Goal: Information Seeking & Learning: Find specific fact

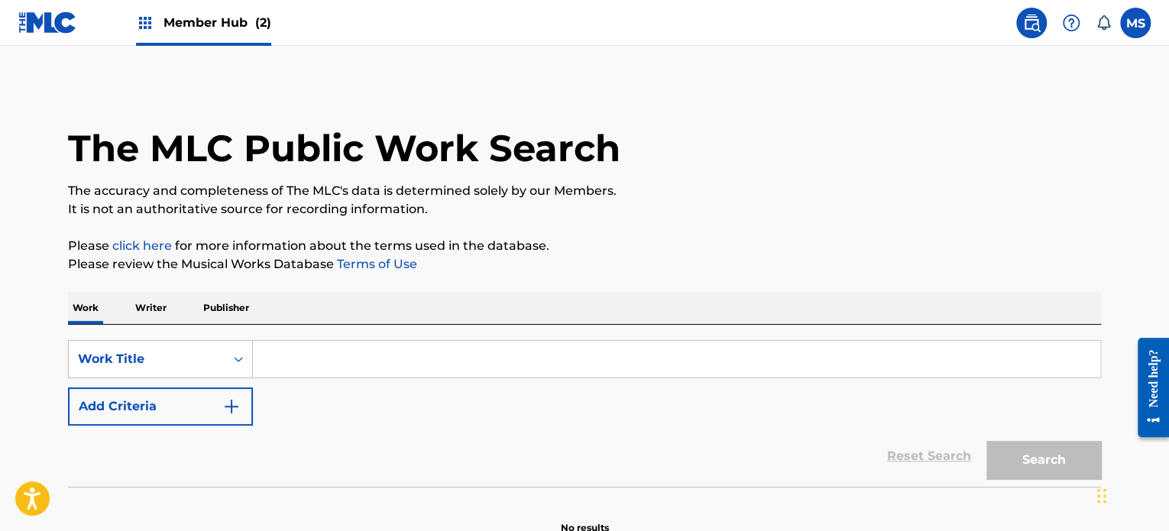
click at [724, 364] on input "Search Form" at bounding box center [677, 359] width 848 height 37
paste input "60 MINUTES OF YOUR LOVE"
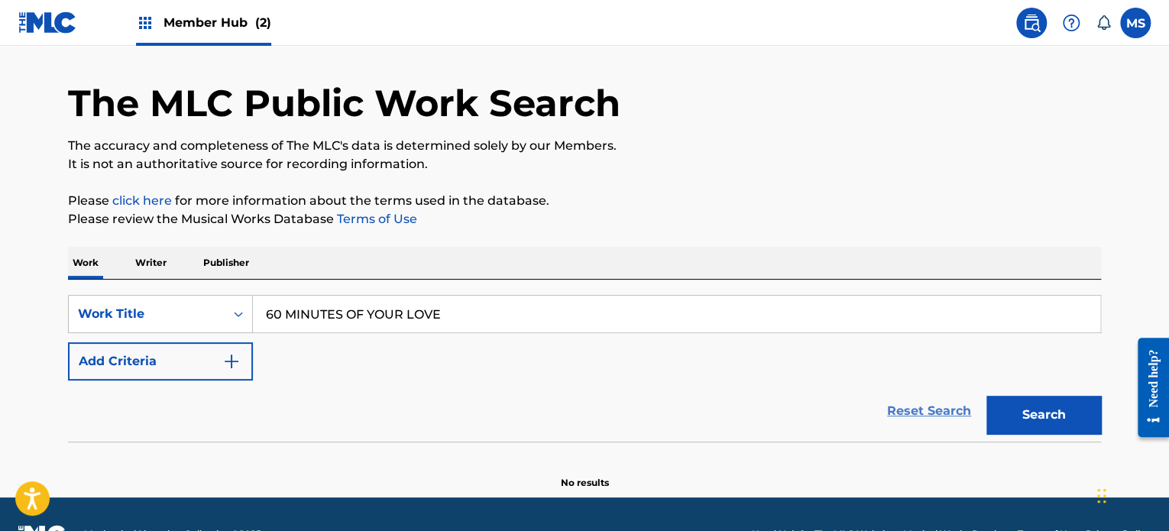
scroll to position [84, 0]
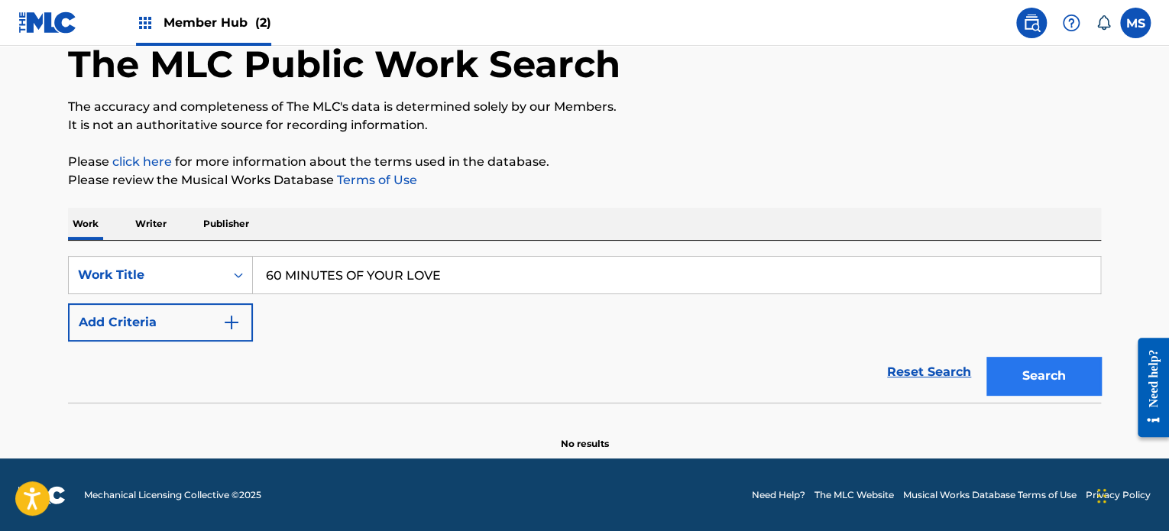
type input "60 MINUTES OF YOUR LOVE"
click at [1065, 378] on button "Search" at bounding box center [1044, 376] width 115 height 38
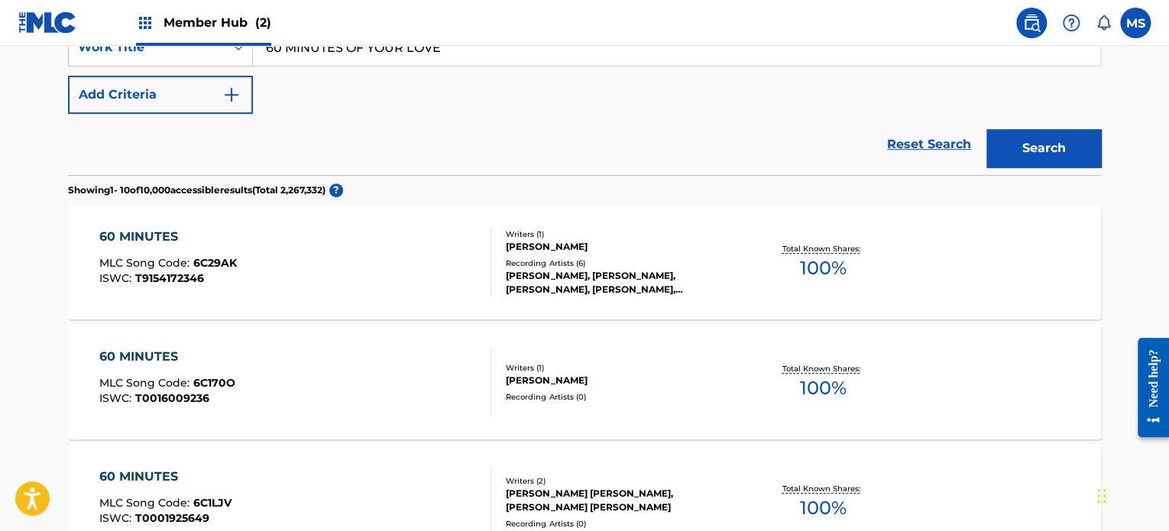
scroll to position [313, 0]
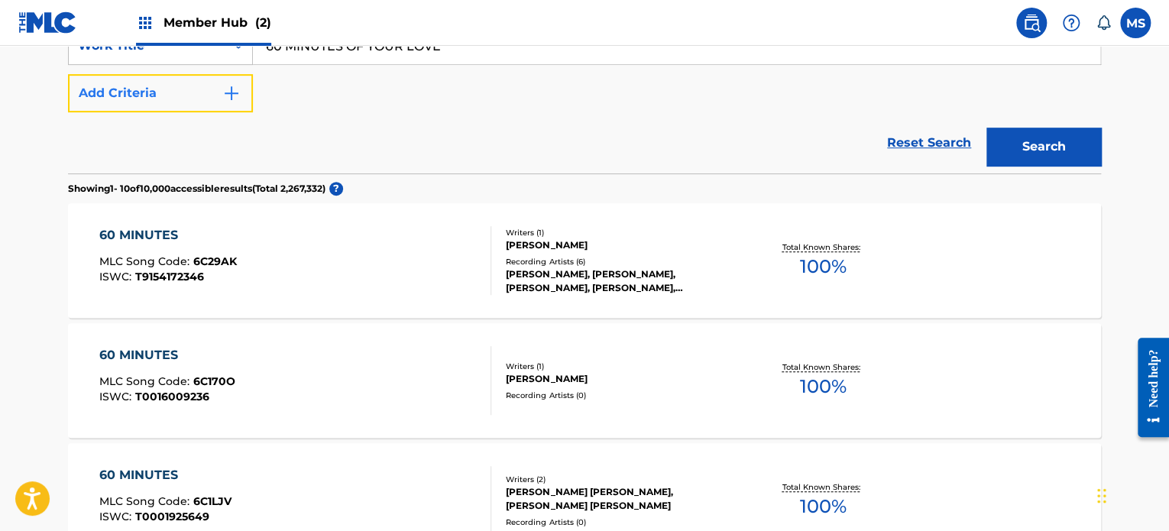
click at [142, 106] on button "Add Criteria" at bounding box center [160, 93] width 185 height 38
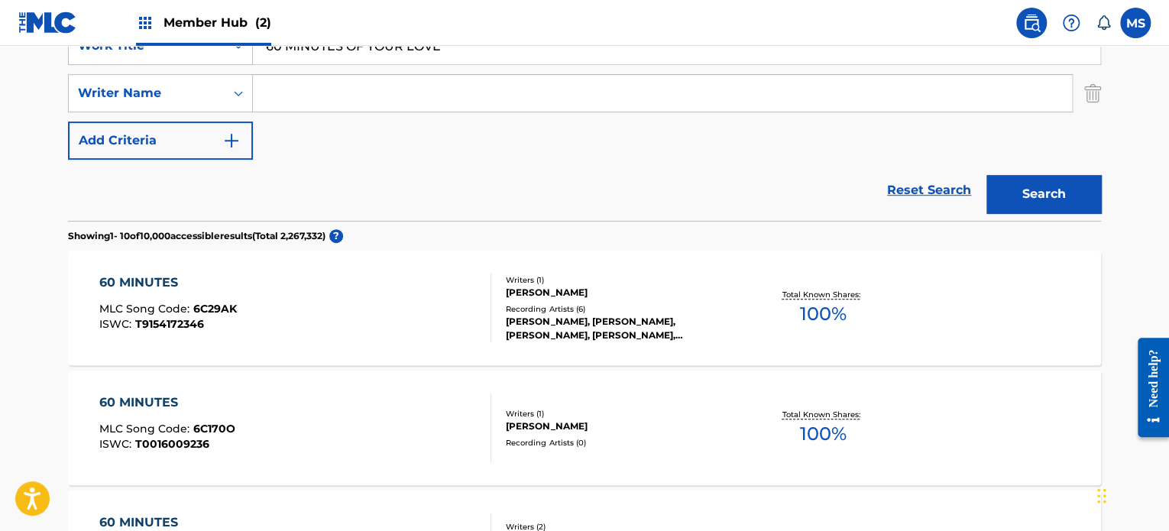
click at [335, 91] on input "Search Form" at bounding box center [662, 93] width 819 height 37
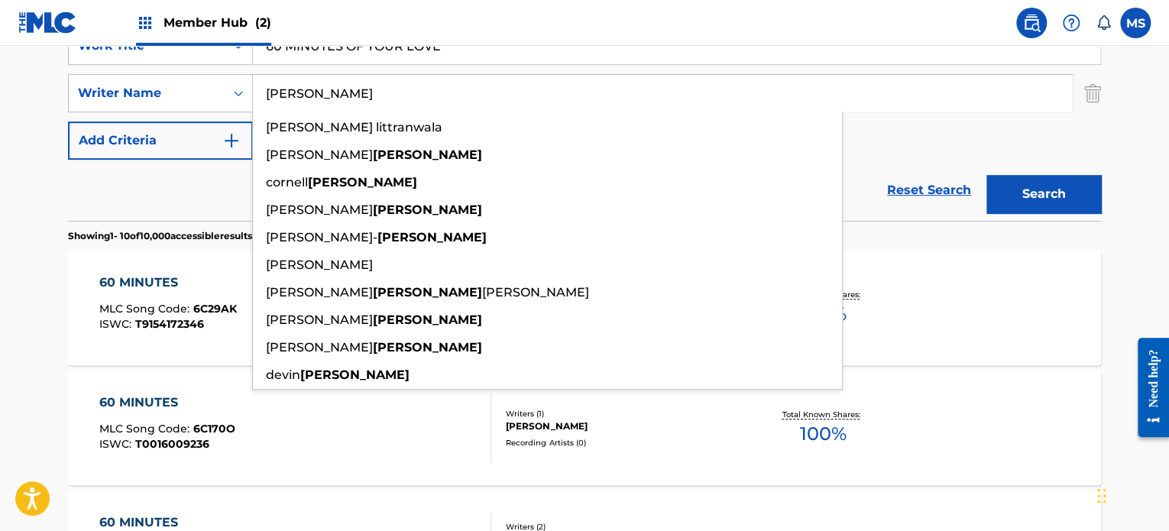
type input "[PERSON_NAME]"
click at [987, 175] on button "Search" at bounding box center [1044, 194] width 115 height 38
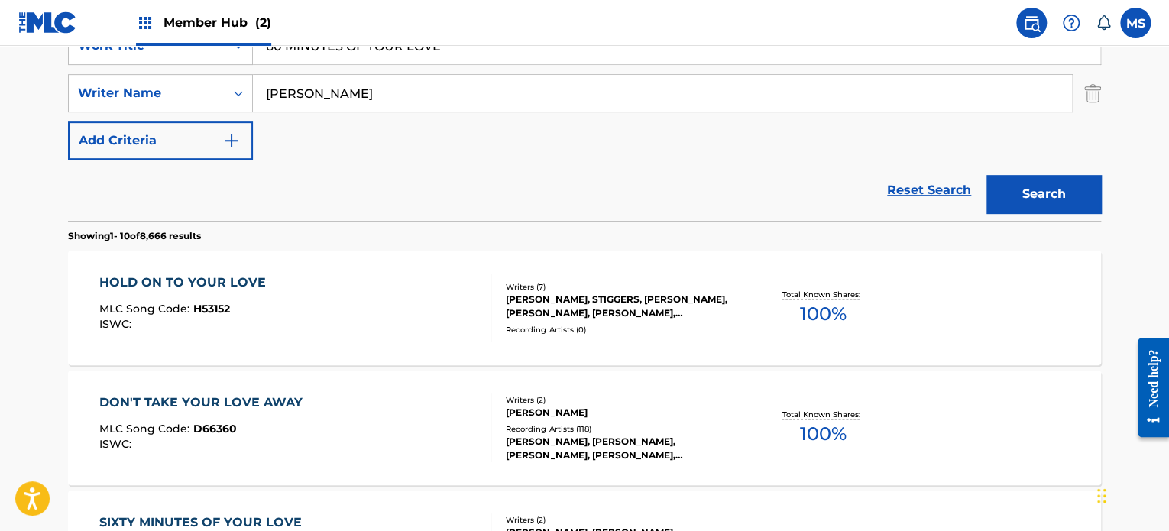
scroll to position [0, 0]
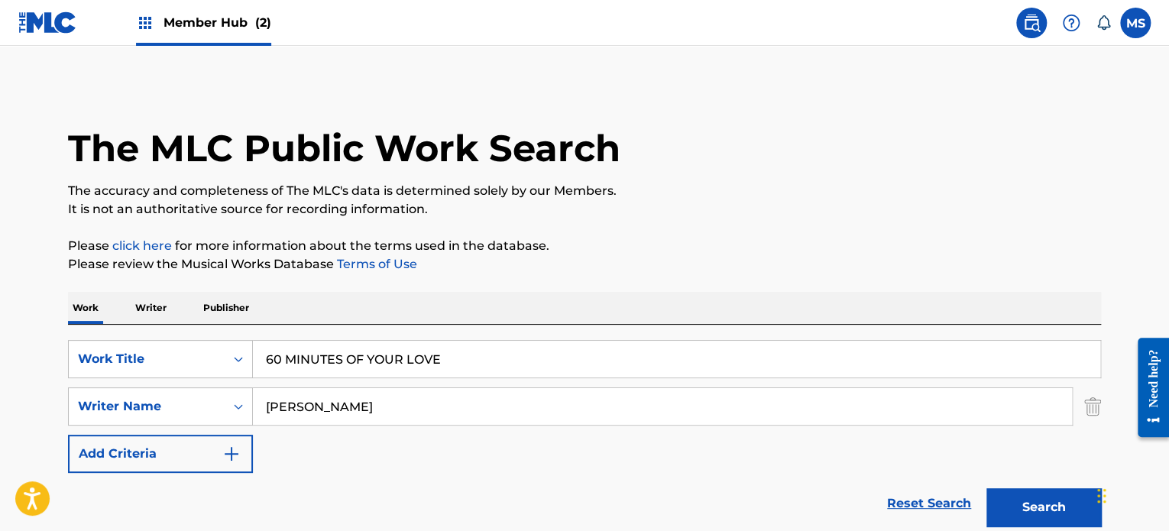
click at [624, 341] on input "60 MINUTES OF YOUR LOVE" at bounding box center [677, 359] width 848 height 37
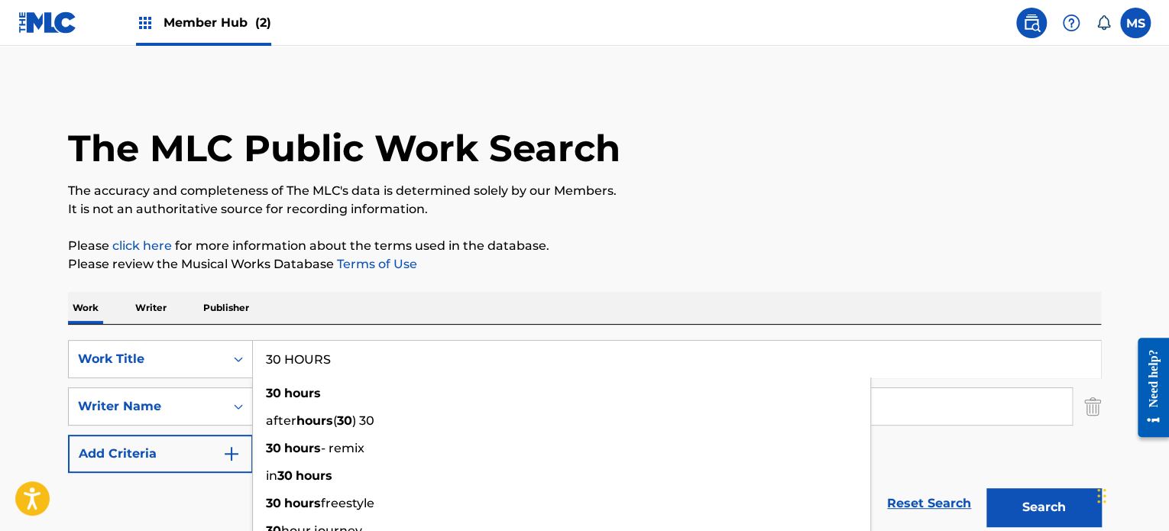
type input "30 HOURS"
click at [987, 488] on button "Search" at bounding box center [1044, 507] width 115 height 38
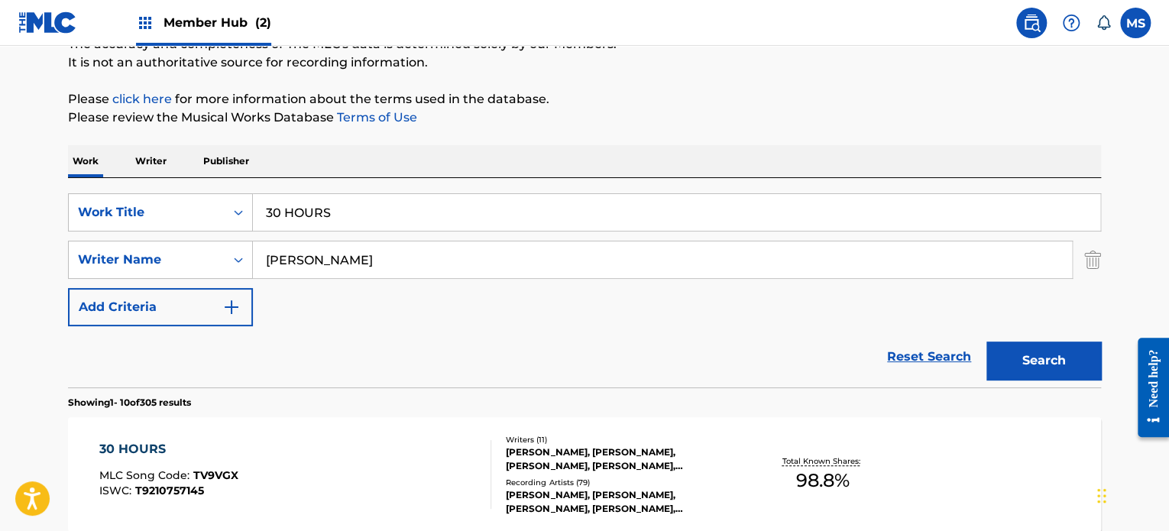
scroll to position [229, 0]
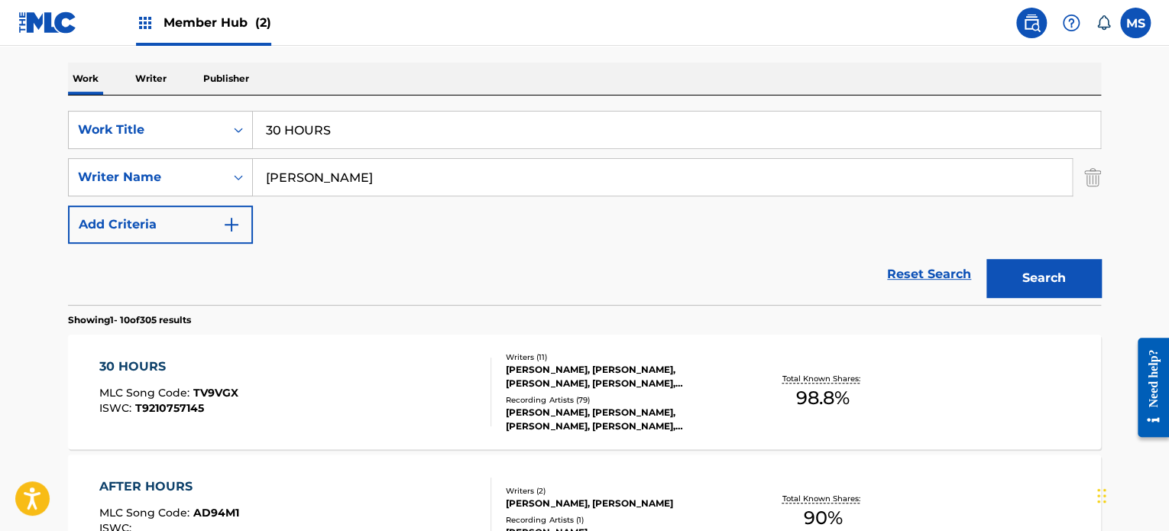
click at [420, 377] on div "30 HOURS MLC Song Code : TV9VGX ISWC : T9210757145" at bounding box center [295, 392] width 393 height 69
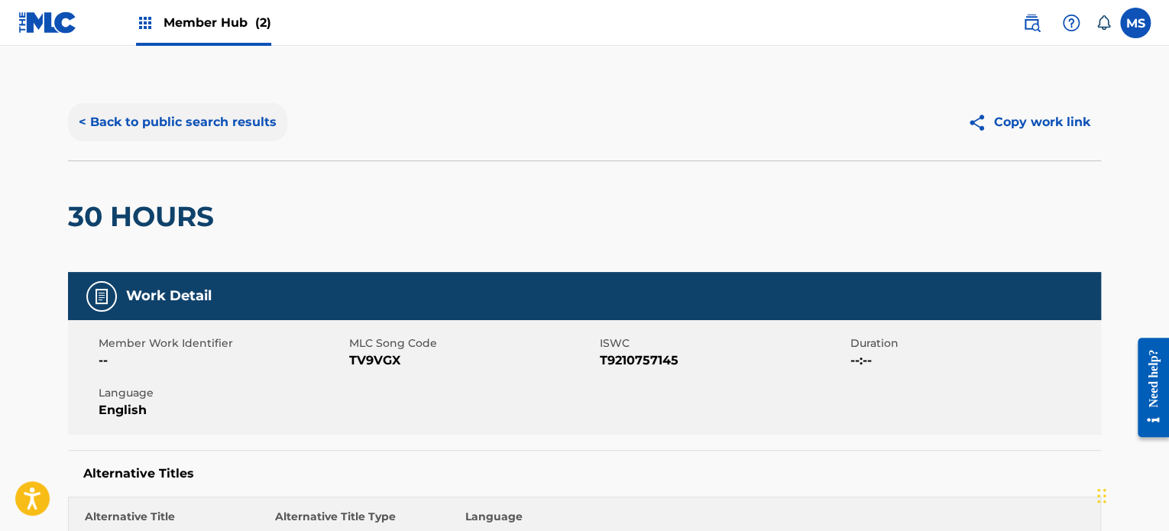
click at [217, 126] on button "< Back to public search results" at bounding box center [177, 122] width 219 height 38
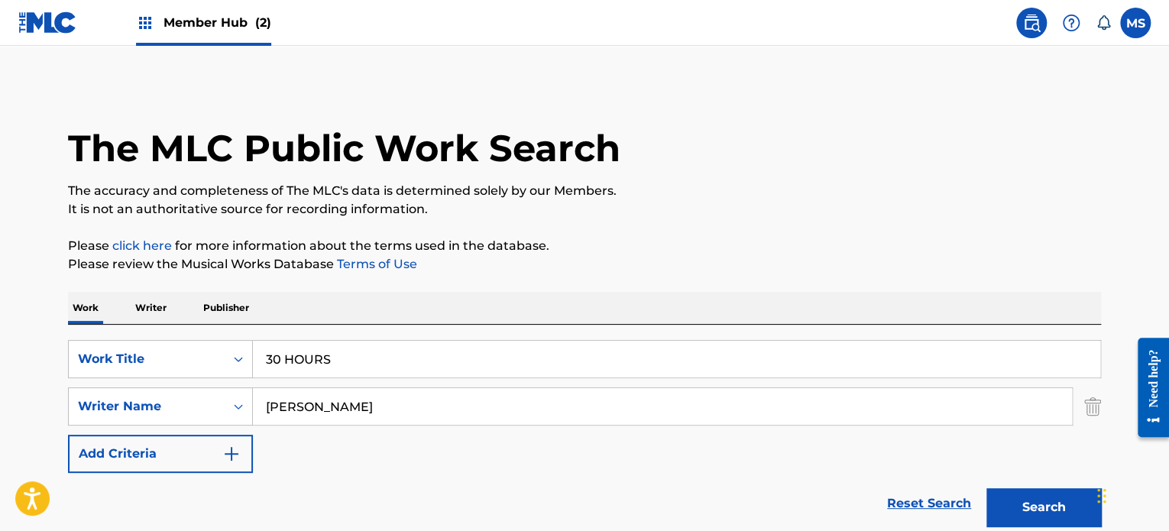
scroll to position [229, 0]
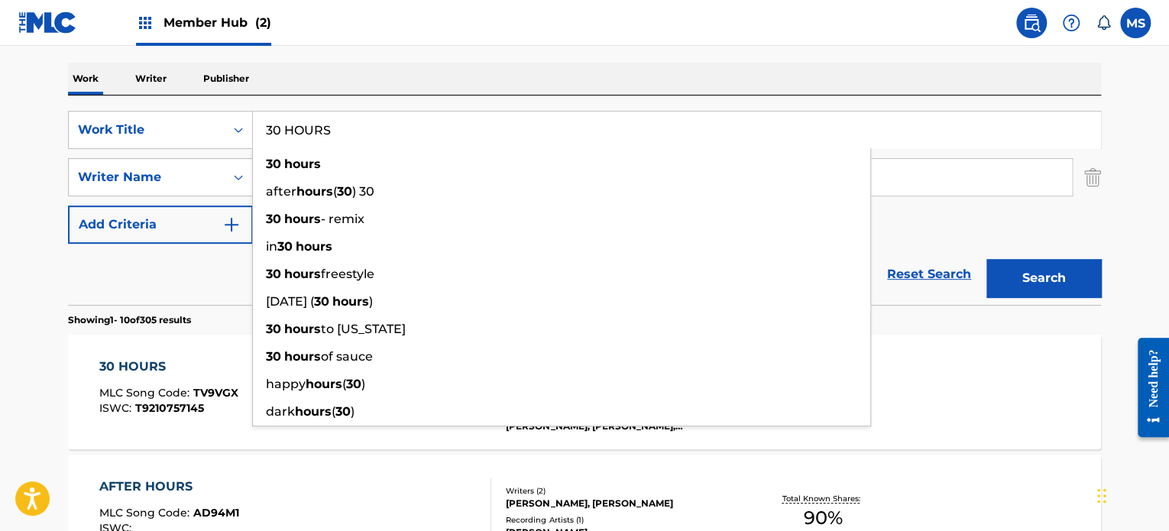
click at [747, 146] on input "30 HOURS" at bounding box center [677, 130] width 848 height 37
click at [750, 144] on input "30 HOURS" at bounding box center [677, 130] width 848 height 37
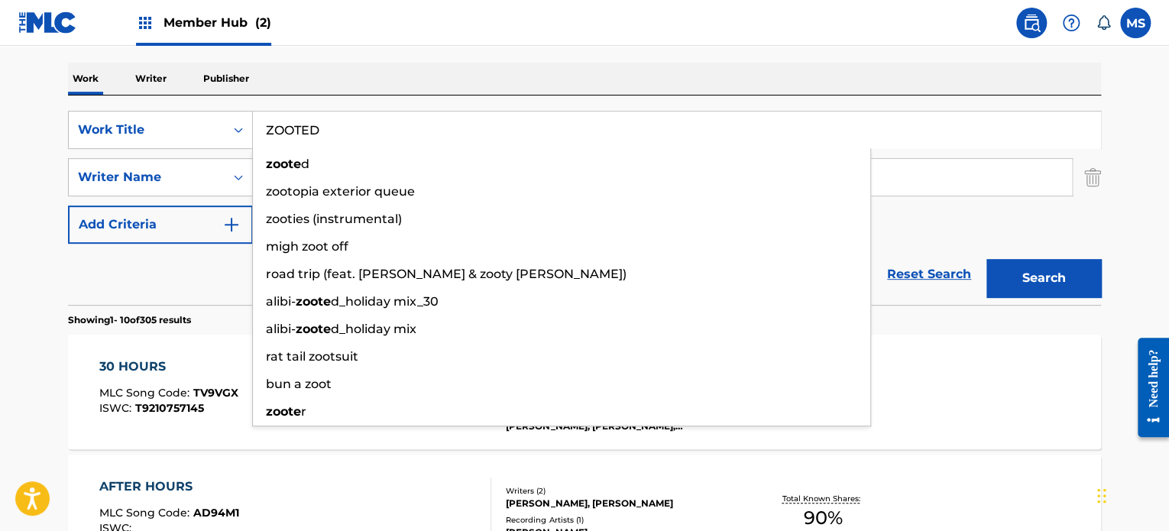
type input "ZOOTED"
click at [987, 259] on button "Search" at bounding box center [1044, 278] width 115 height 38
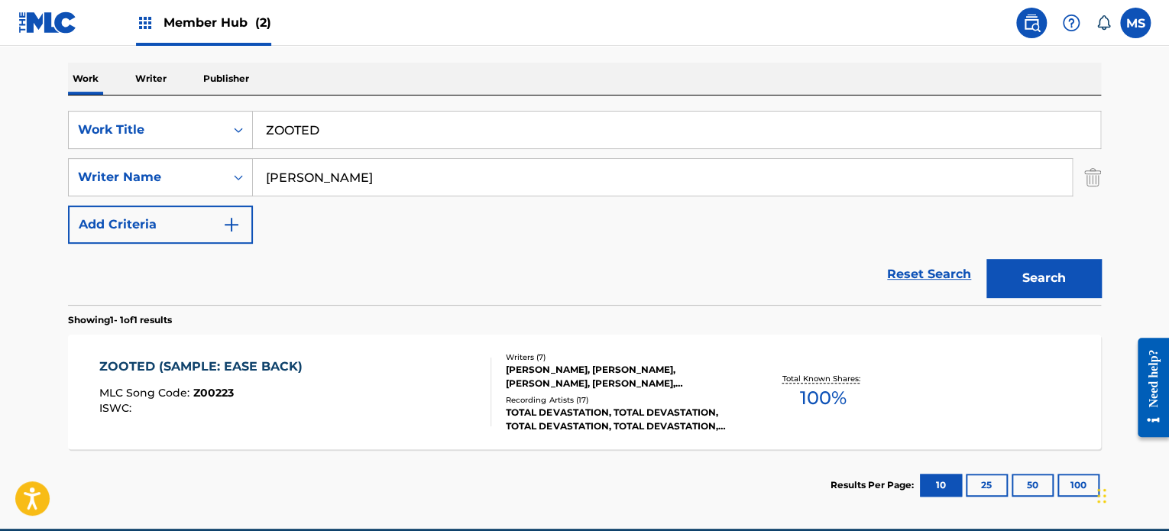
click at [963, 397] on div "ZOOTED (SAMPLE: EASE BACK) MLC Song Code : Z00223 ISWC : Writers ( 7 ) [PERSON_…" at bounding box center [584, 392] width 1033 height 115
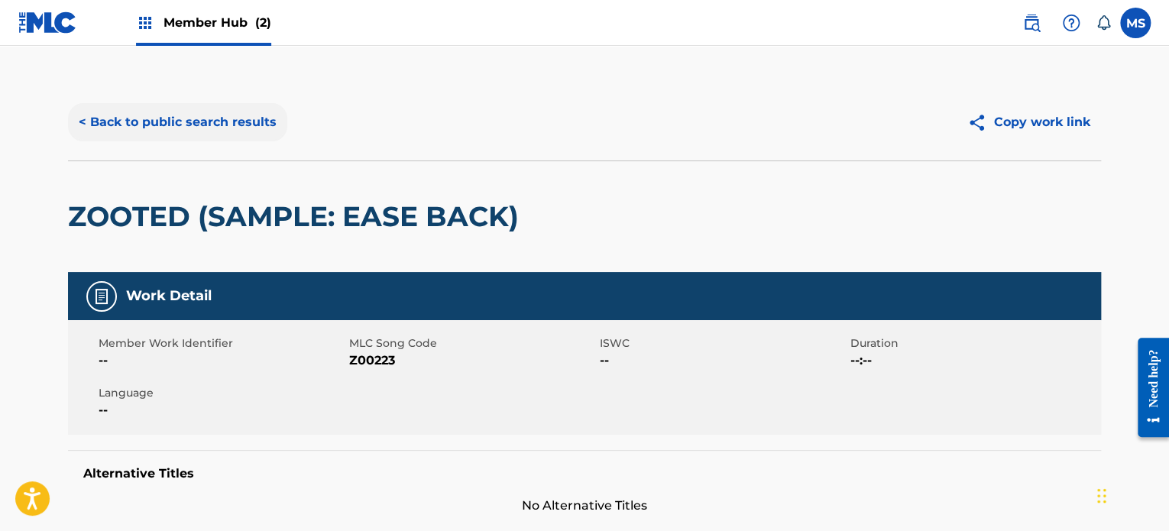
click at [207, 106] on button "< Back to public search results" at bounding box center [177, 122] width 219 height 38
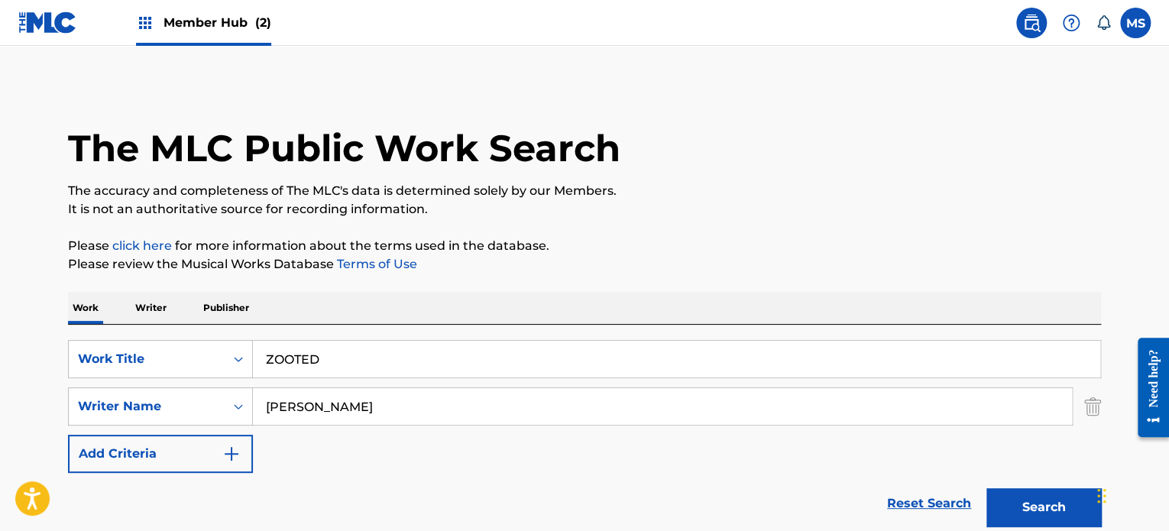
scroll to position [212, 0]
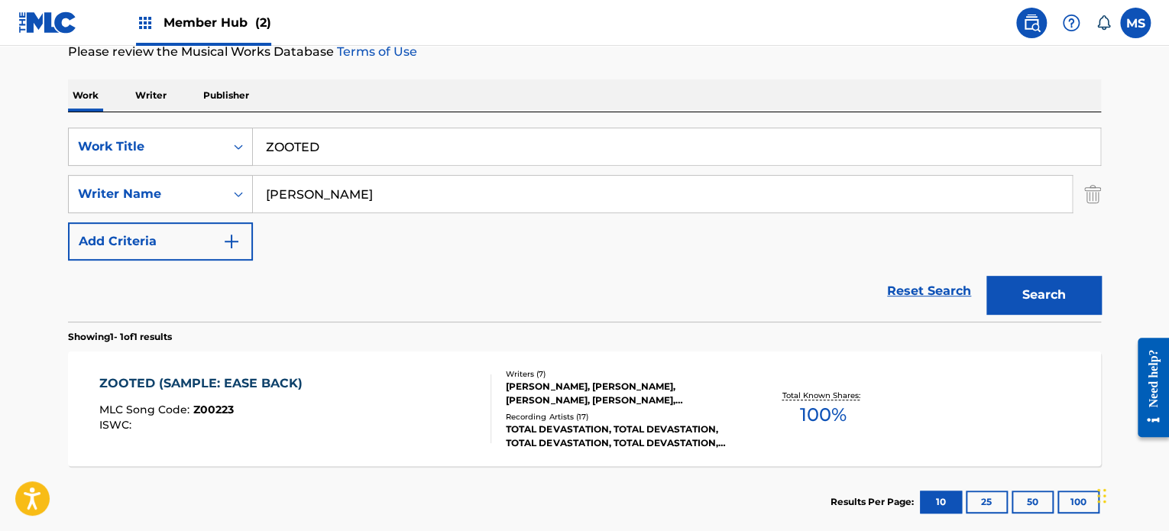
click at [446, 158] on input "ZOOTED" at bounding box center [677, 146] width 848 height 37
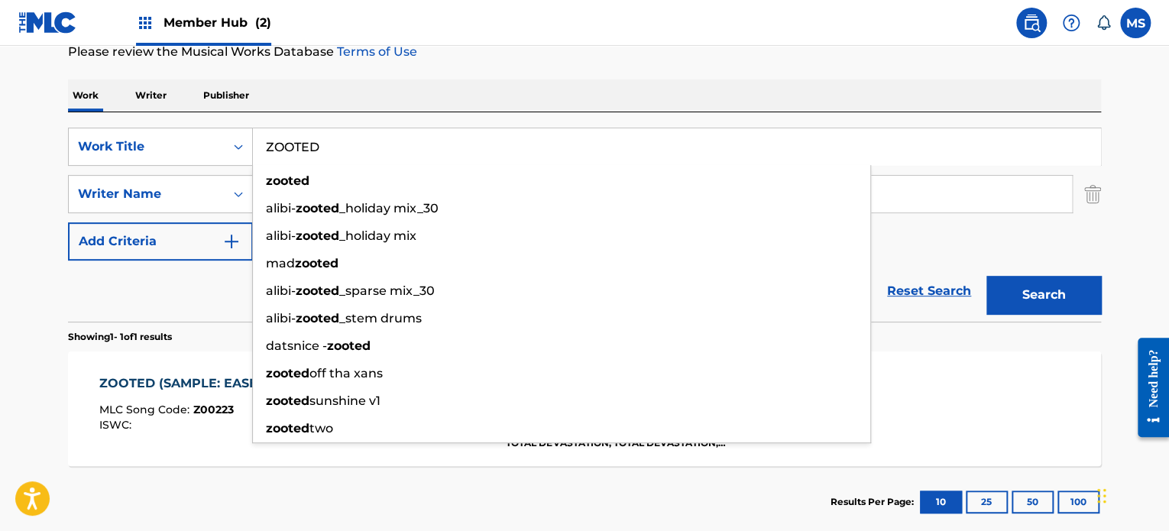
click at [446, 158] on input "ZOOTED" at bounding box center [677, 146] width 848 height 37
paste input "YOUR LOVE IS A LIFE SAVER"
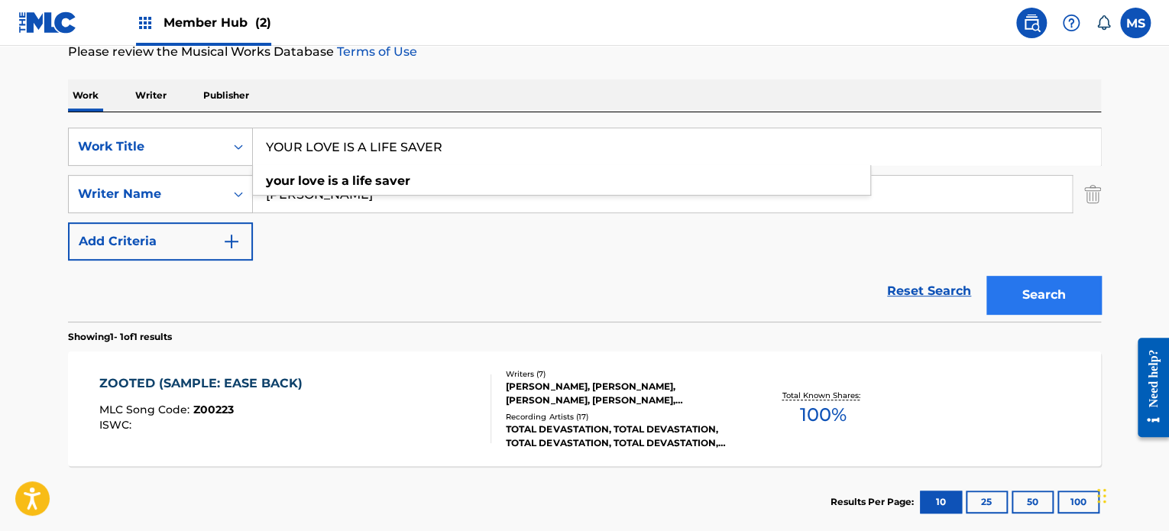
type input "YOUR LOVE IS A LIFE SAVER"
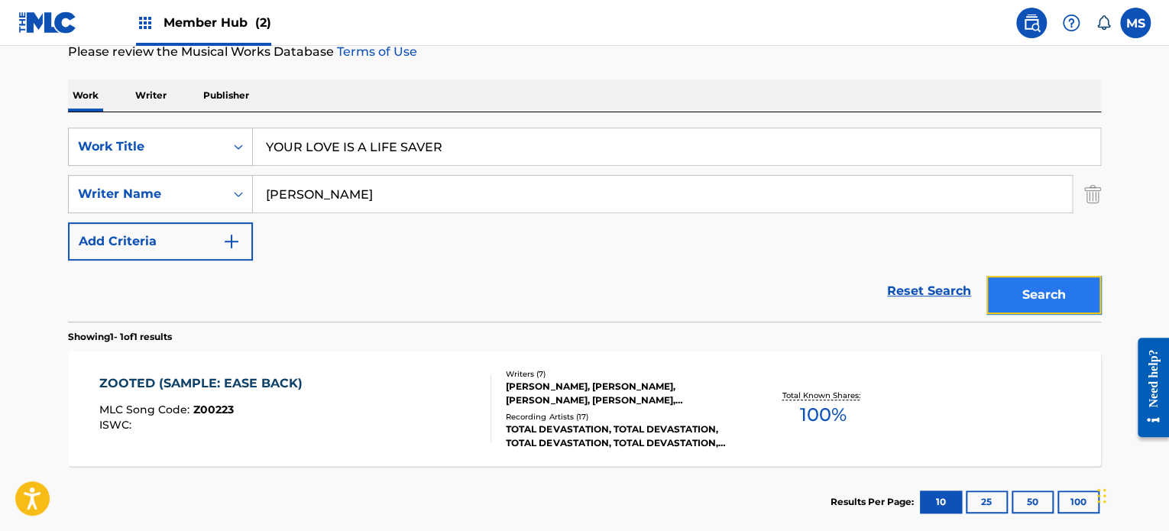
click at [998, 293] on button "Search" at bounding box center [1044, 295] width 115 height 38
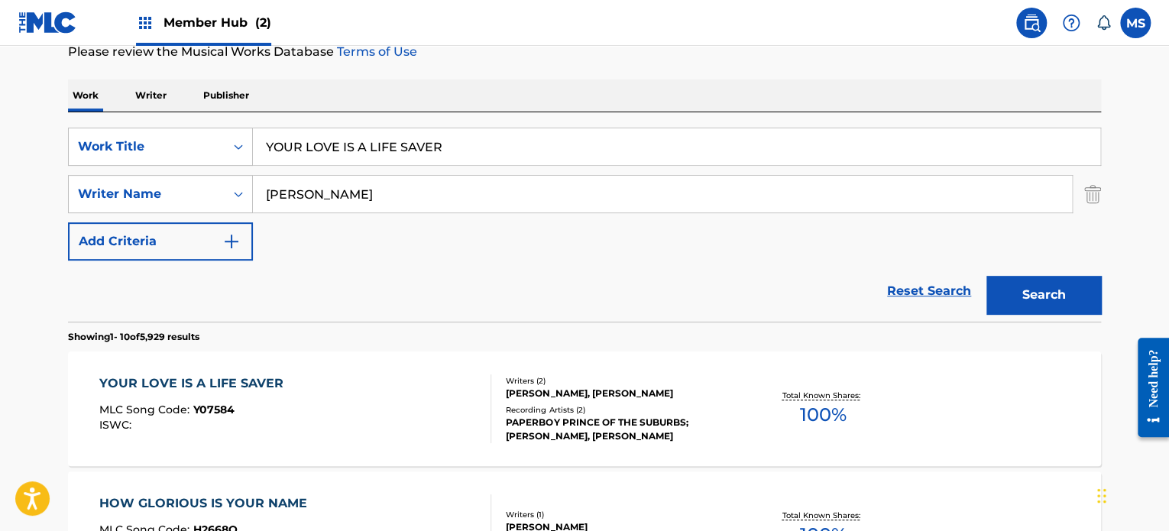
click at [714, 406] on div "Recording Artists ( 2 )" at bounding box center [621, 409] width 231 height 11
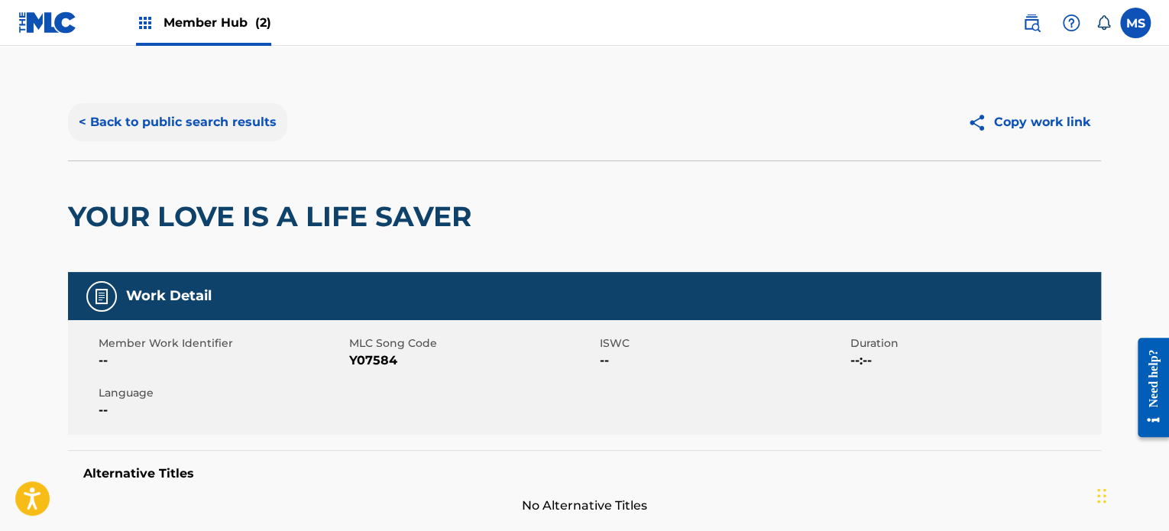
click at [190, 127] on button "< Back to public search results" at bounding box center [177, 122] width 219 height 38
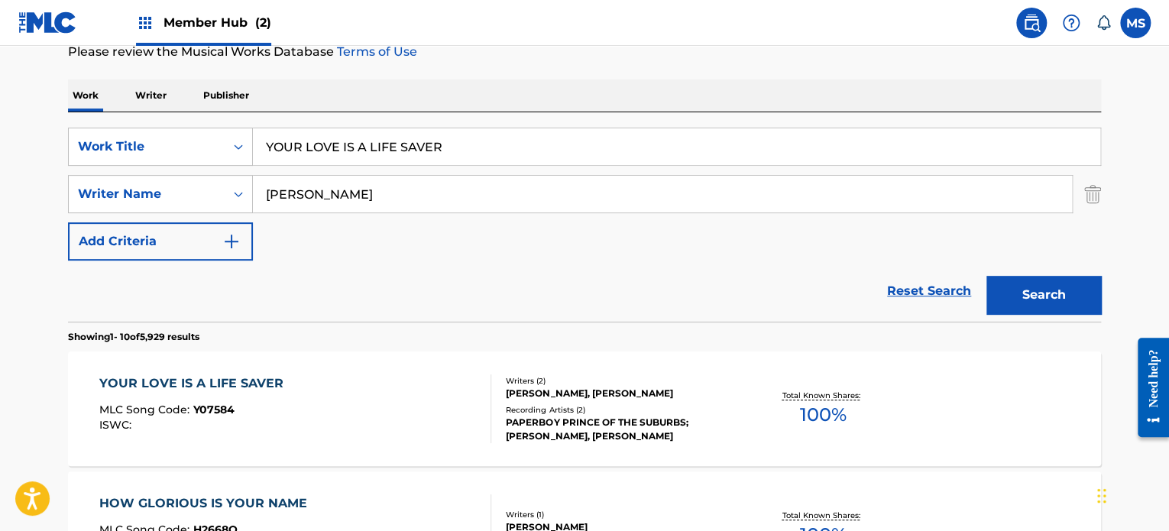
click at [465, 138] on input "YOUR LOVE IS A LIFE SAVER" at bounding box center [677, 146] width 848 height 37
paste input "DON'T KNOW LIKE I KNOW"
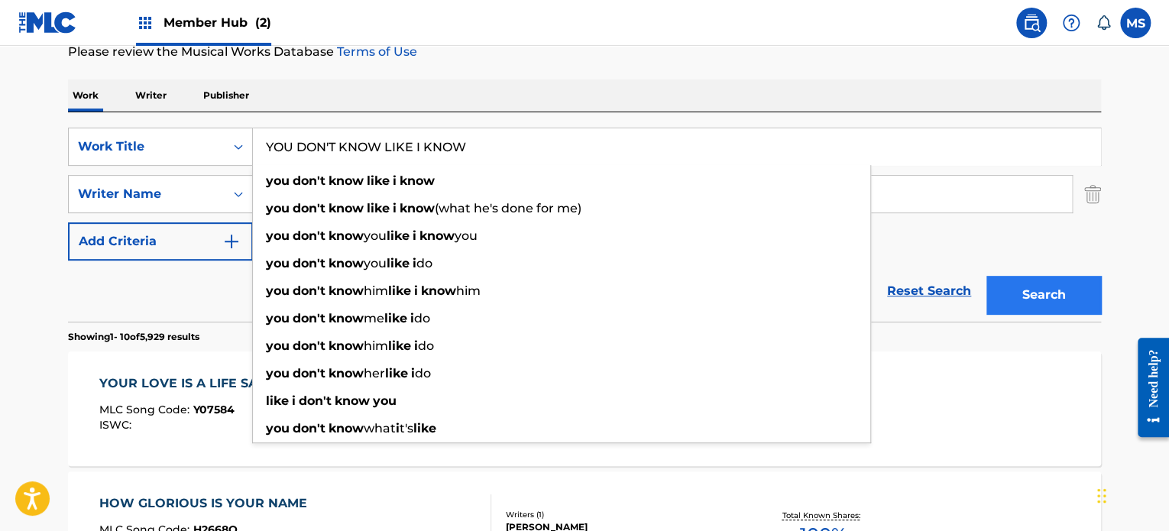
type input "YOU DON'T KNOW LIKE I KNOW"
click at [1030, 297] on button "Search" at bounding box center [1044, 295] width 115 height 38
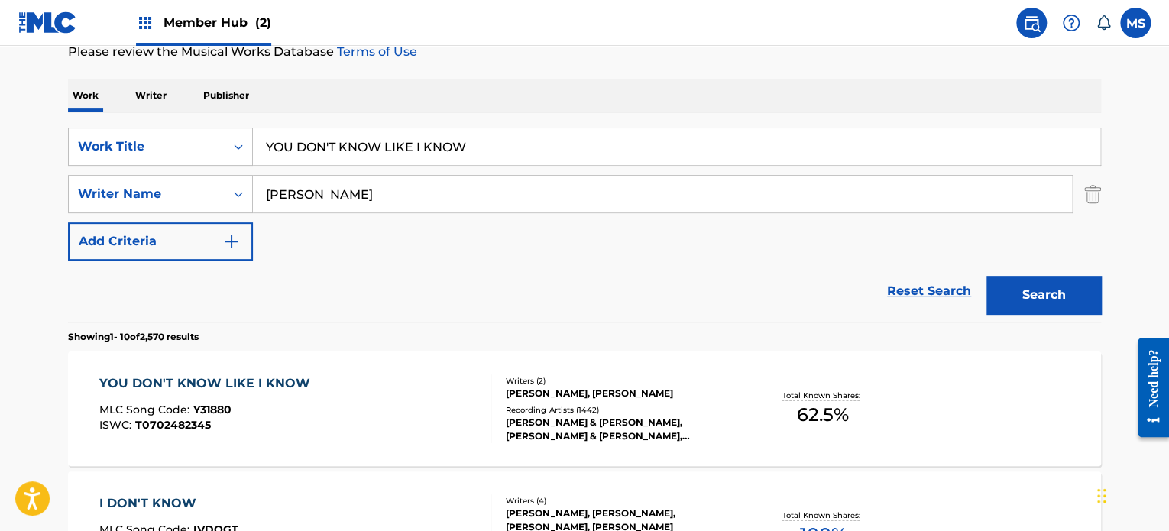
click at [897, 422] on div "Total Known Shares: 62.5 %" at bounding box center [823, 409] width 172 height 47
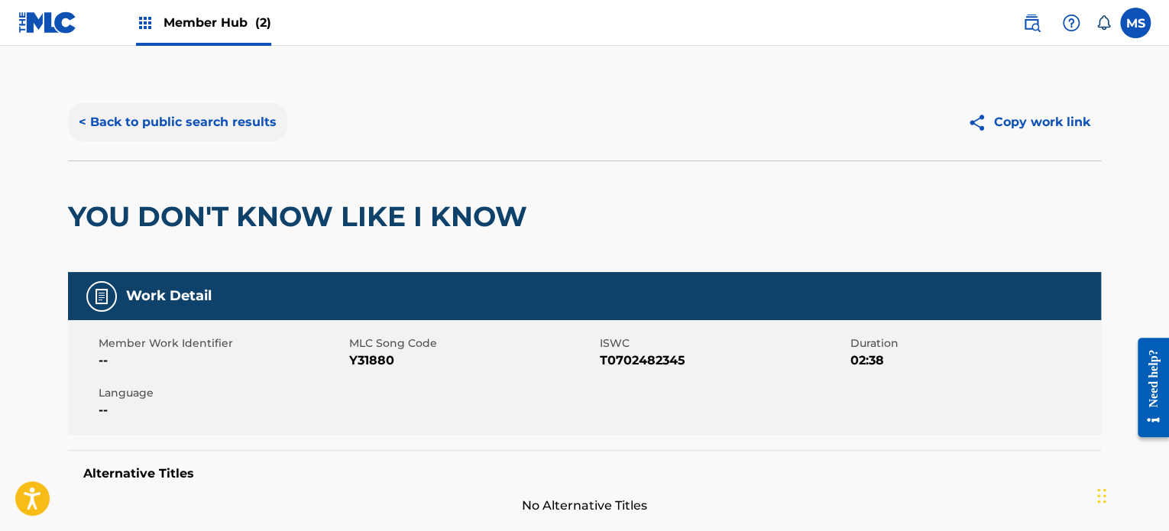
click at [231, 112] on button "< Back to public search results" at bounding box center [177, 122] width 219 height 38
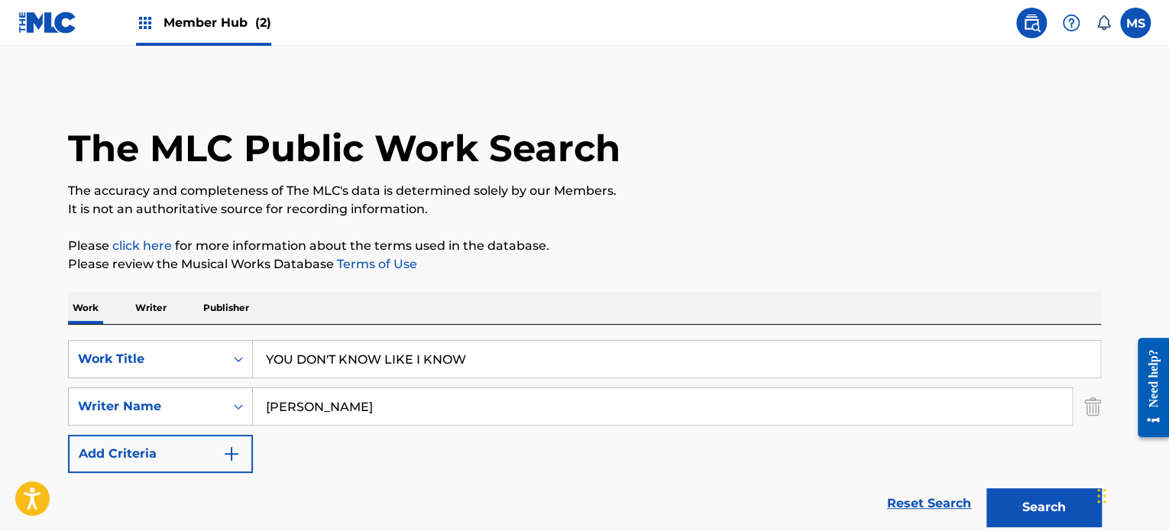
scroll to position [212, 0]
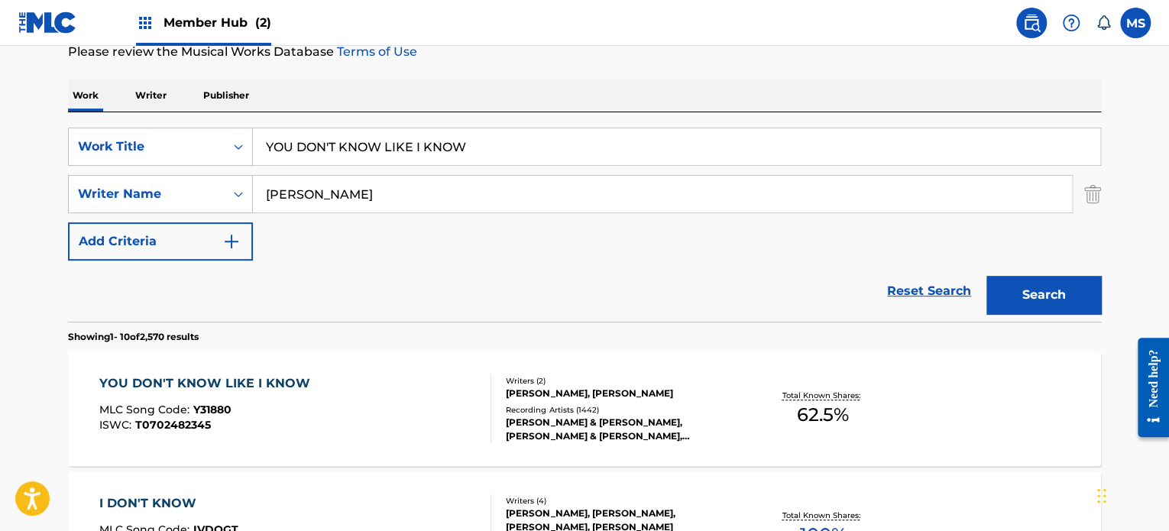
click at [455, 157] on input "YOU DON'T KNOW LIKE I KNOW" at bounding box center [677, 146] width 848 height 37
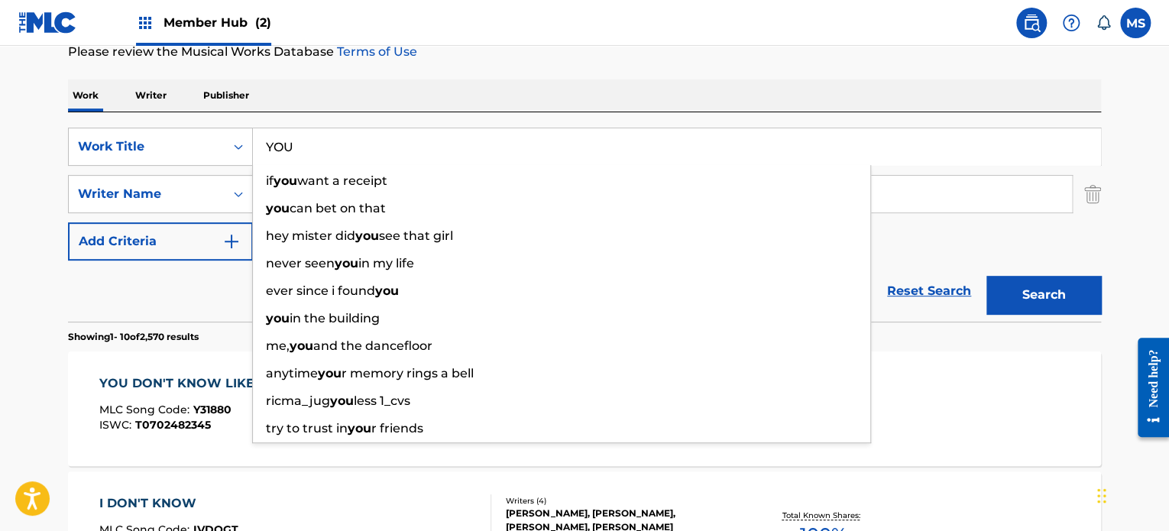
type input "YOU"
click at [987, 276] on button "Search" at bounding box center [1044, 295] width 115 height 38
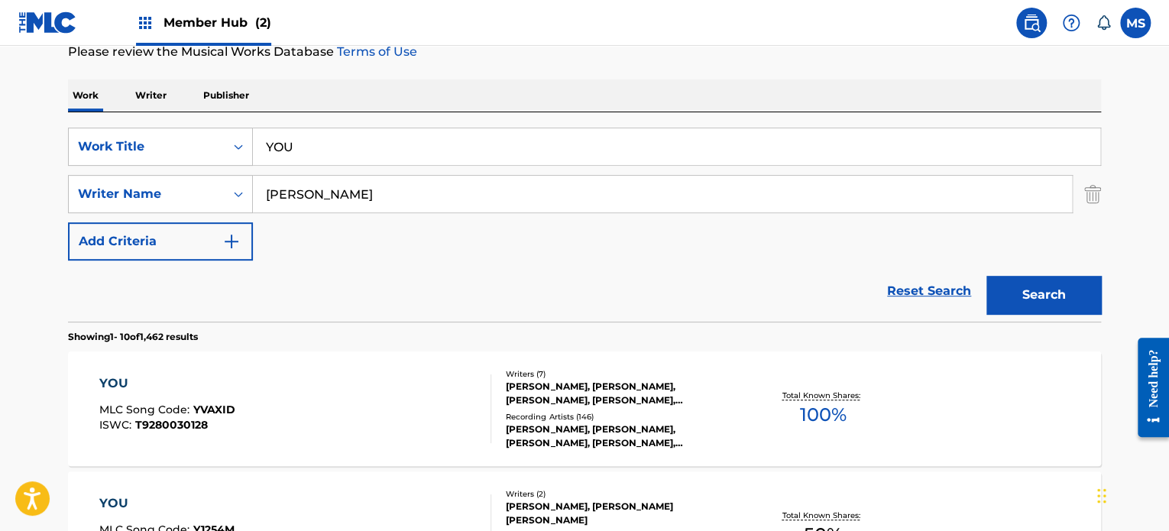
click at [419, 415] on div "YOU MLC Song Code : YVAXID ISWC : T9280030128" at bounding box center [295, 409] width 393 height 69
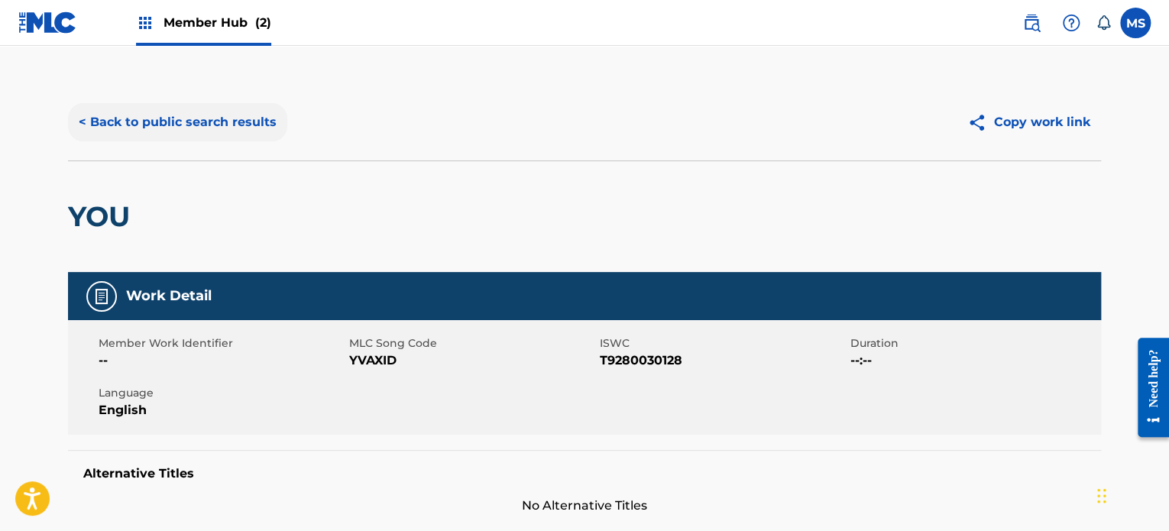
click at [190, 117] on button "< Back to public search results" at bounding box center [177, 122] width 219 height 38
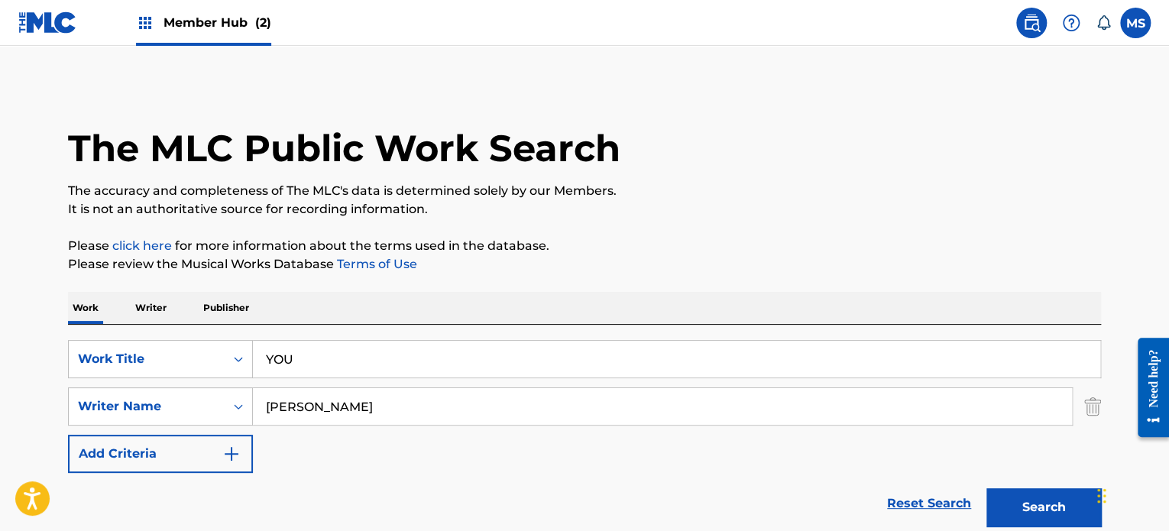
scroll to position [212, 0]
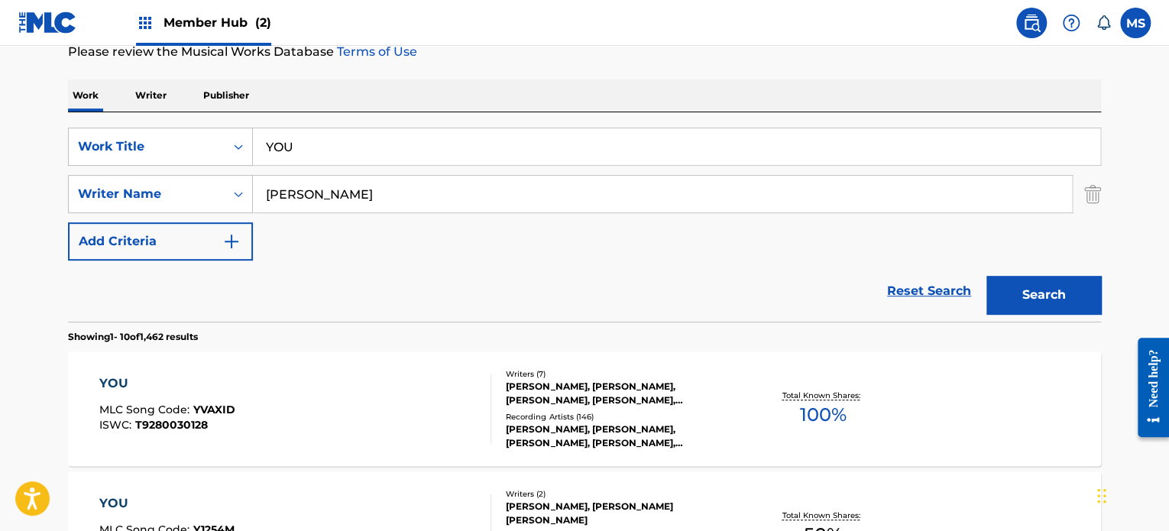
click at [394, 141] on input "YOU" at bounding box center [677, 146] width 848 height 37
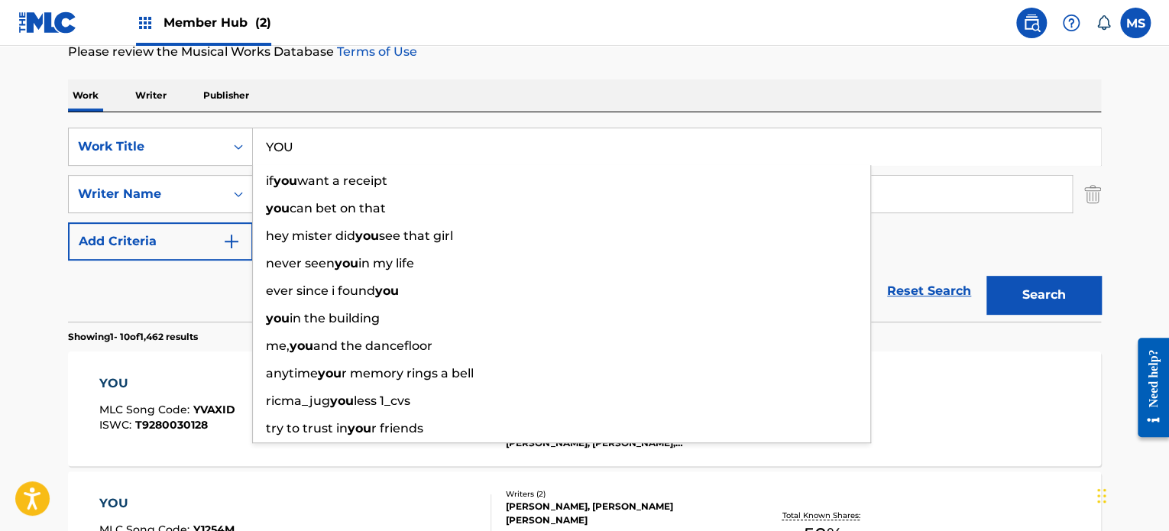
click at [394, 141] on input "YOU" at bounding box center [677, 146] width 848 height 37
paste input "XXPLOSIVE"
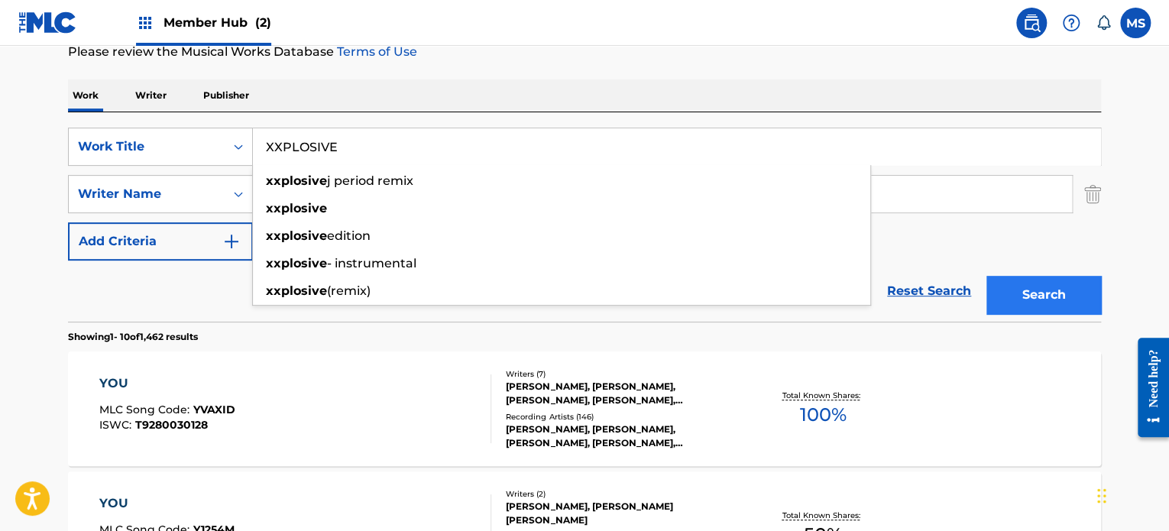
type input "XXPLOSIVE"
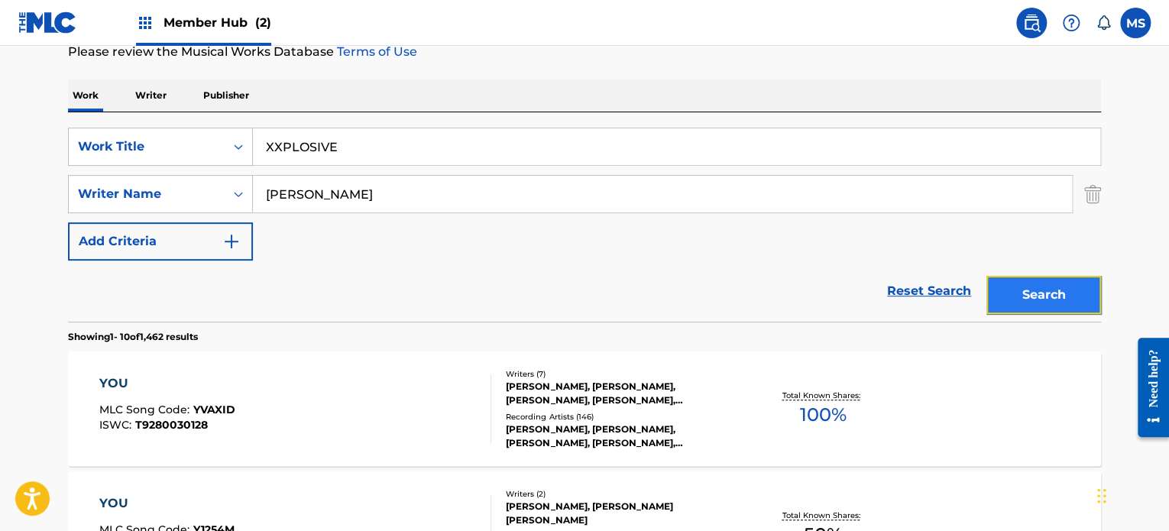
click at [1086, 313] on button "Search" at bounding box center [1044, 295] width 115 height 38
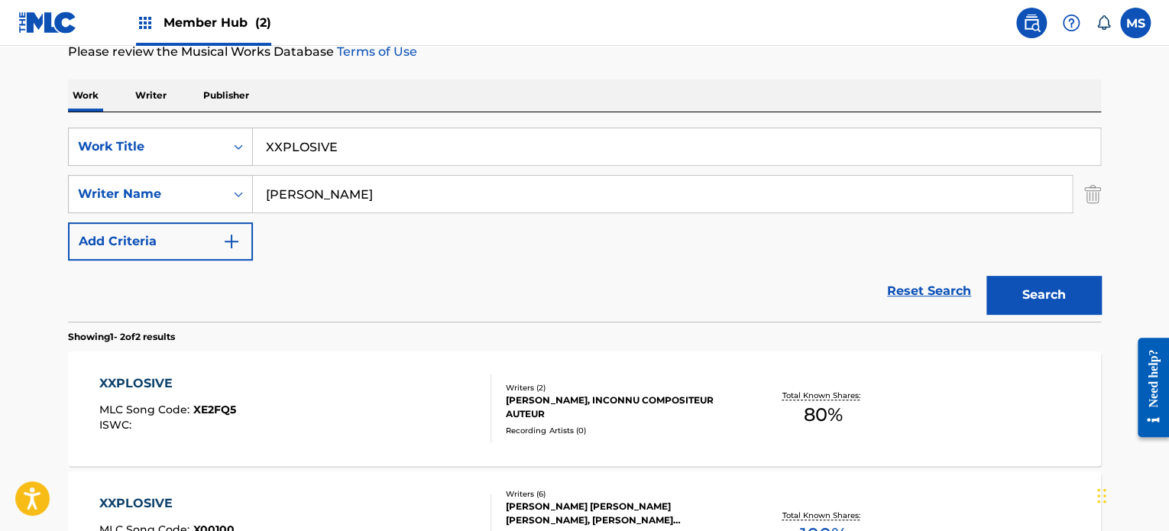
click at [400, 409] on div "XXPLOSIVE MLC Song Code : XE2FQ5 ISWC :" at bounding box center [295, 409] width 393 height 69
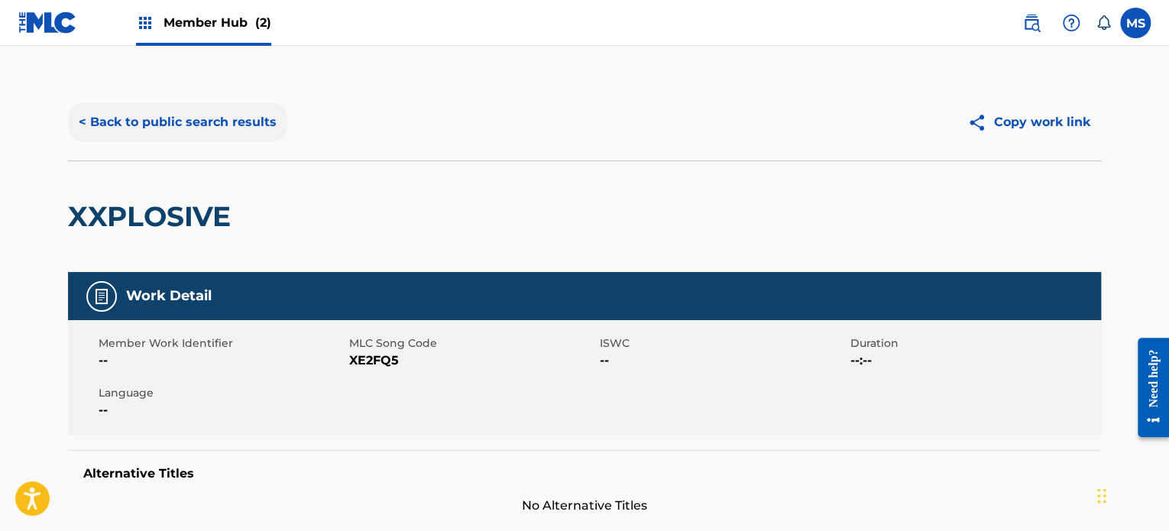
click at [258, 135] on button "< Back to public search results" at bounding box center [177, 122] width 219 height 38
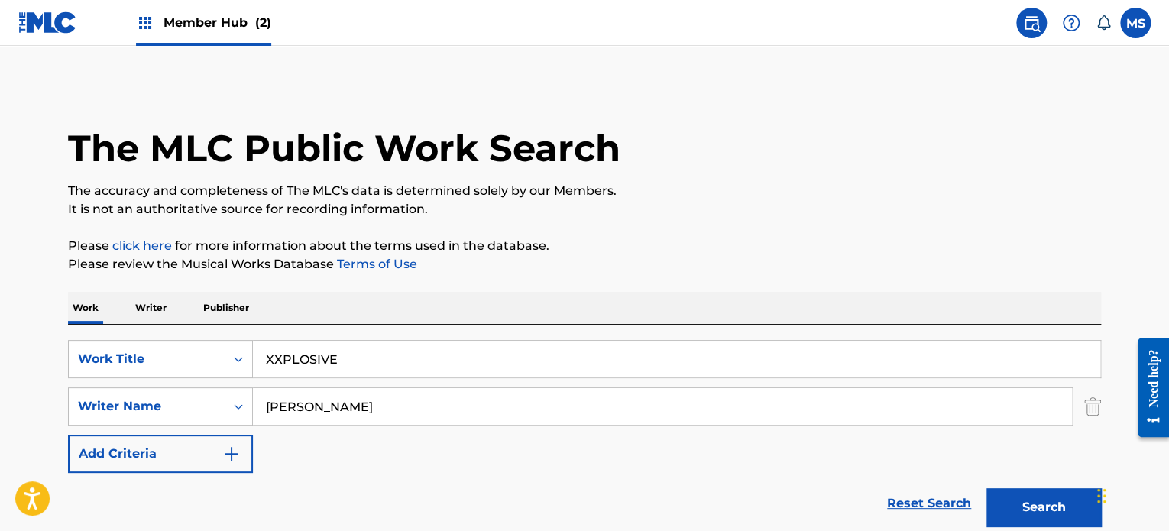
scroll to position [212, 0]
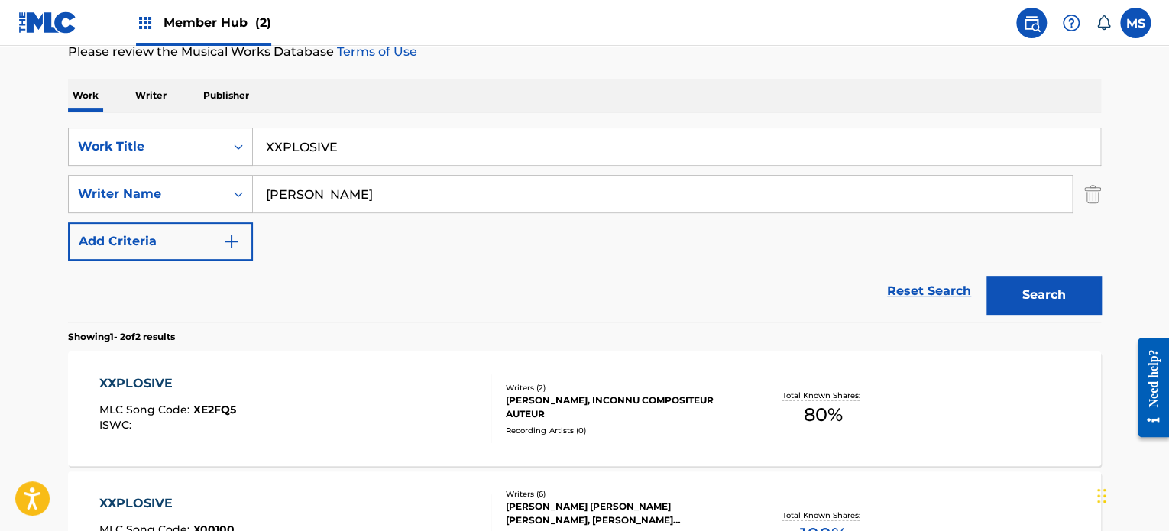
click at [426, 148] on input "XXPLOSIVE" at bounding box center [677, 146] width 848 height 37
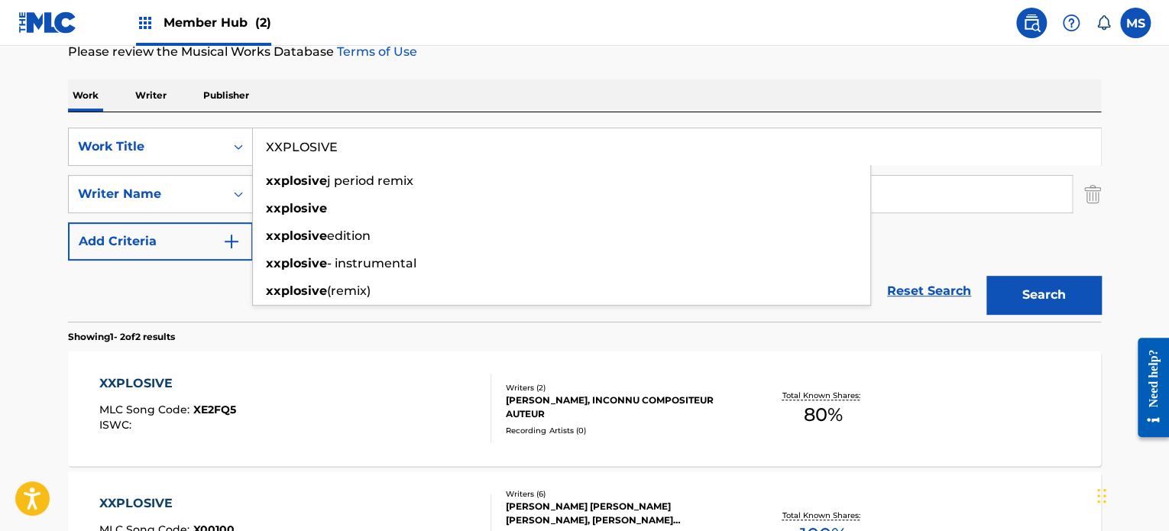
click at [426, 148] on input "XXPLOSIVE" at bounding box center [677, 146] width 848 height 37
paste input "WRAP IT UP"
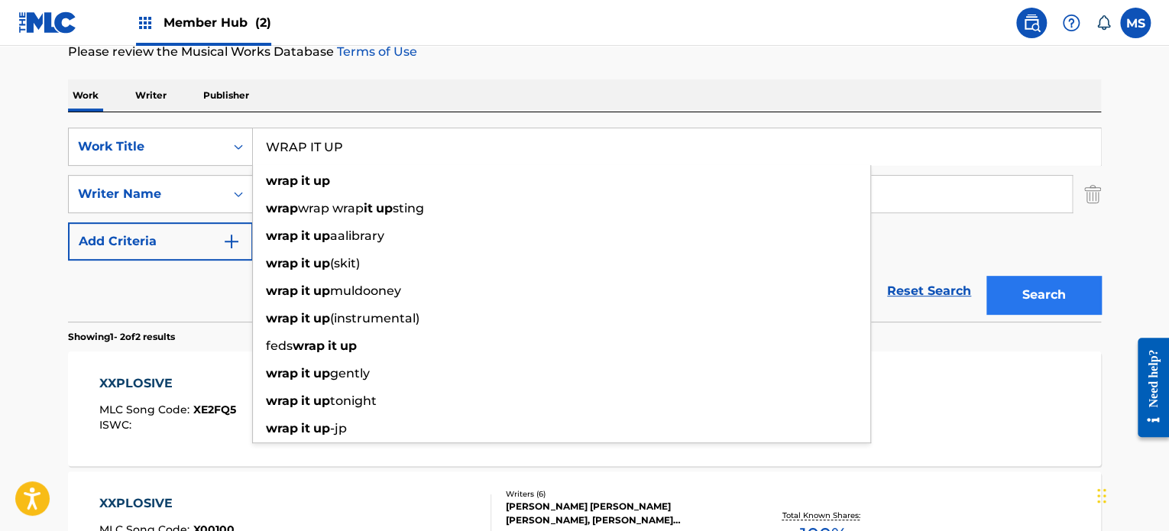
type input "WRAP IT UP"
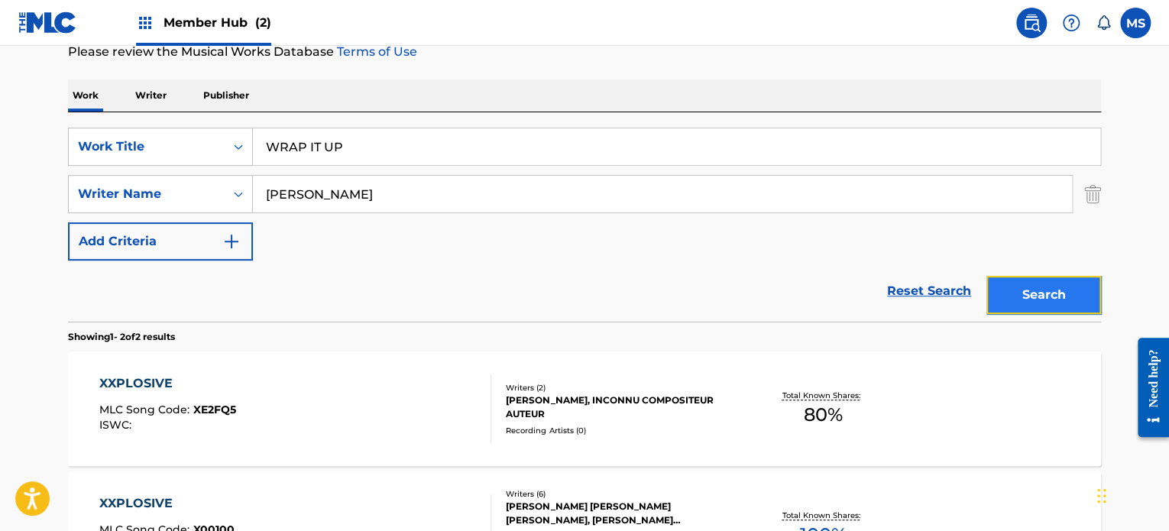
click at [1010, 303] on button "Search" at bounding box center [1044, 295] width 115 height 38
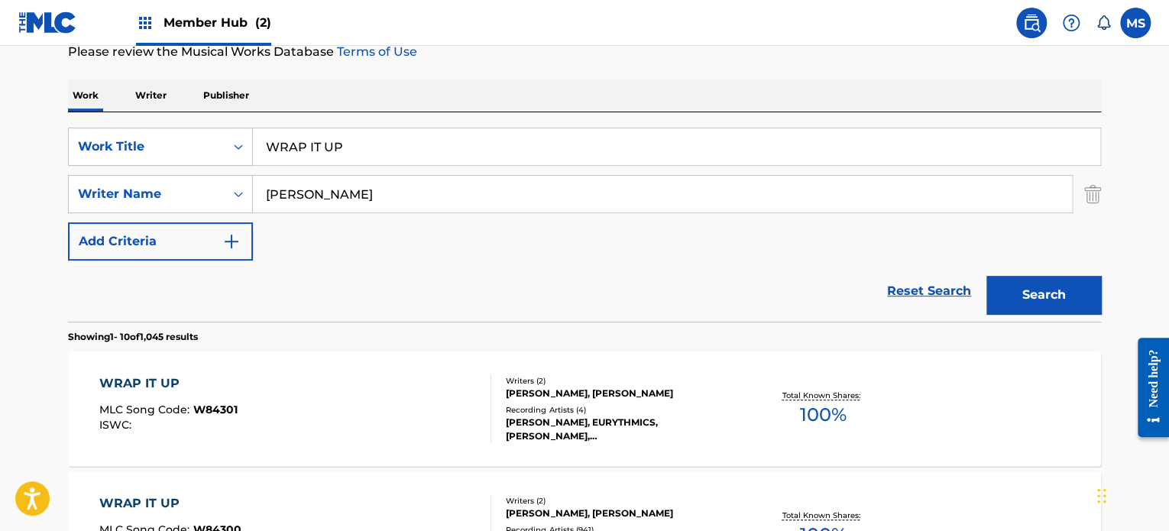
click at [433, 372] on div "WRAP IT UP MLC Song Code : W84301 ISWC : Writers ( 2 ) [PERSON_NAME], [PERSON_N…" at bounding box center [584, 409] width 1033 height 115
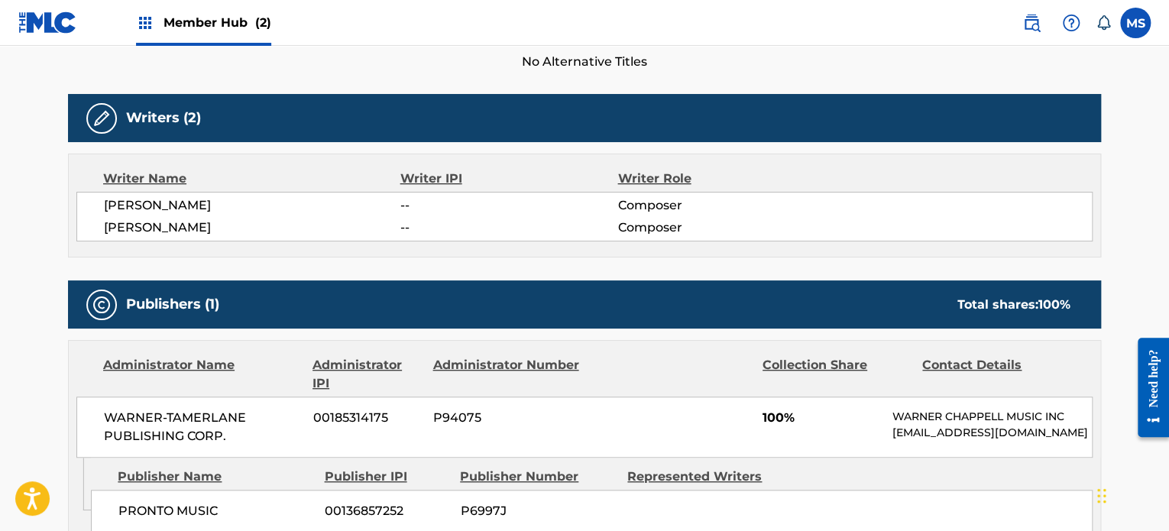
scroll to position [535, 0]
